Goal: Task Accomplishment & Management: Use online tool/utility

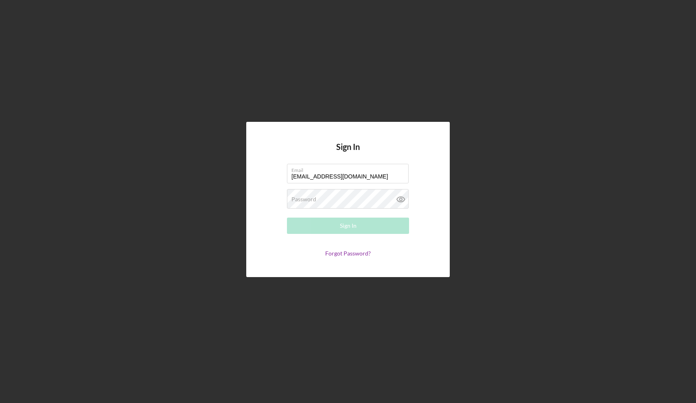
type input "jheaden8@gmail.com"
click at [274, 132] on div "Sign In Email jheaden8@gmail.com Password Required Sign In Forgot Password?" at bounding box center [348, 199] width 204 height 155
click at [301, 198] on label "Password" at bounding box center [304, 199] width 25 height 7
click at [356, 226] on div "Sign In" at bounding box center [348, 225] width 17 height 16
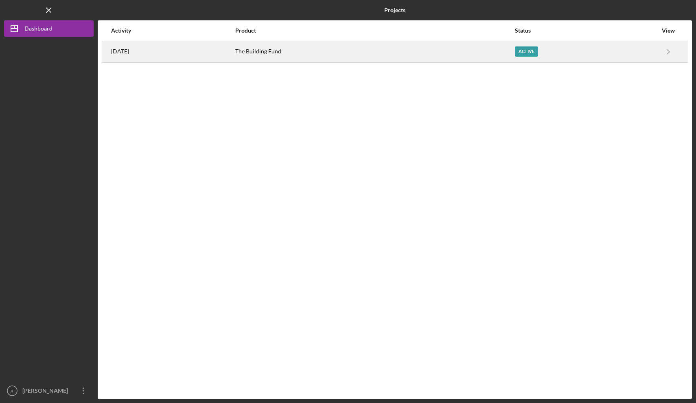
click at [187, 52] on div "1 week ago" at bounding box center [172, 52] width 123 height 20
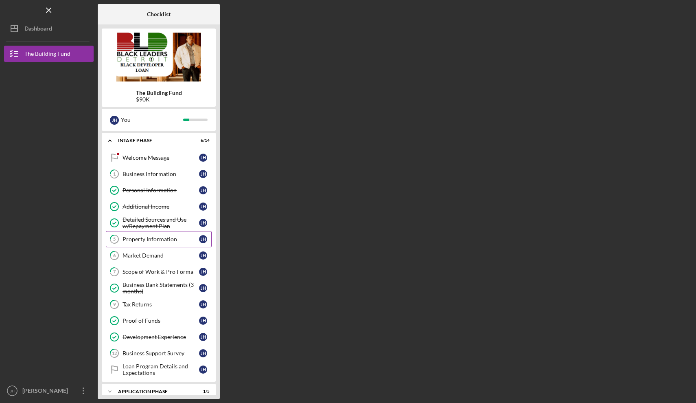
click at [157, 237] on div "Property Information" at bounding box center [161, 239] width 77 height 7
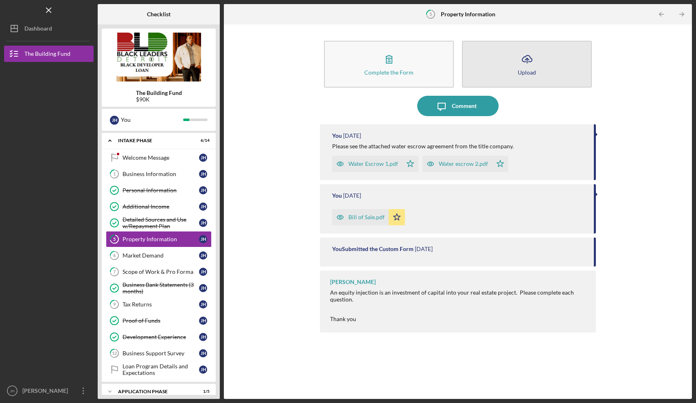
click at [529, 60] on icon "Icon/Upload" at bounding box center [527, 59] width 20 height 20
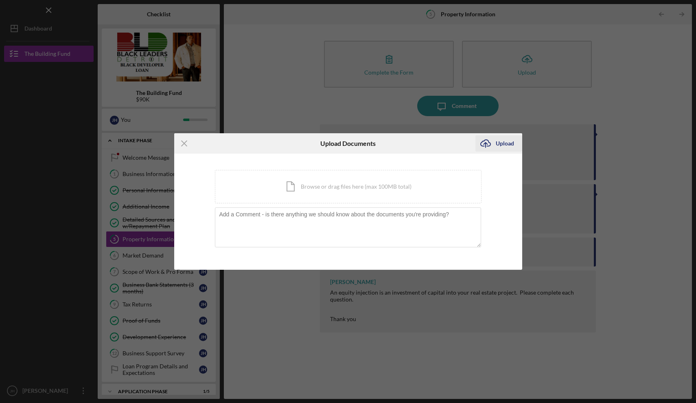
click at [505, 141] on div "Upload" at bounding box center [505, 143] width 18 height 16
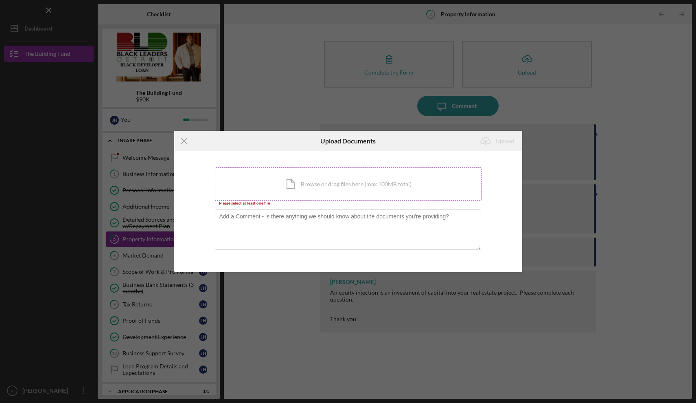
click at [364, 184] on div "Icon/Document Browse or drag files here (max 100MB total) Tap to choose files o…" at bounding box center [348, 183] width 267 height 33
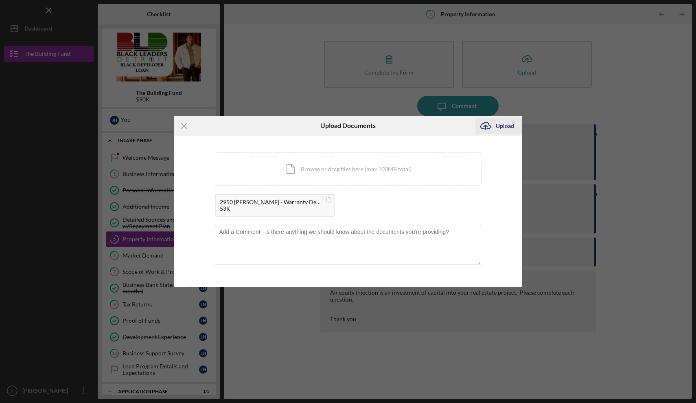
click at [495, 128] on icon "Icon/Upload" at bounding box center [486, 126] width 20 height 20
